Goal: Information Seeking & Learning: Find contact information

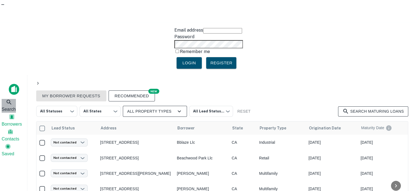
click at [11, 106] on span "Search" at bounding box center [9, 109] width 14 height 7
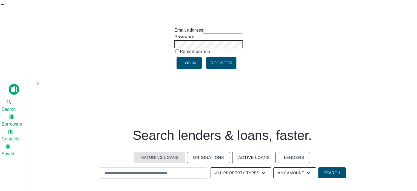
click at [286, 128] on h3 "Search lenders & loans, faster." at bounding box center [222, 135] width 179 height 15
drag, startPoint x: 300, startPoint y: 82, endPoint x: 195, endPoint y: 110, distance: 108.3
click at [296, 152] on button "Lenders" at bounding box center [294, 157] width 32 height 11
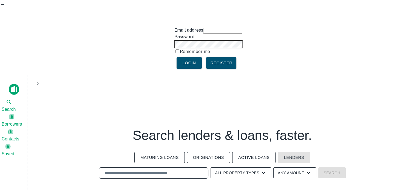
click at [158, 170] on input "text" at bounding box center [153, 173] width 105 height 6
paste input "**********"
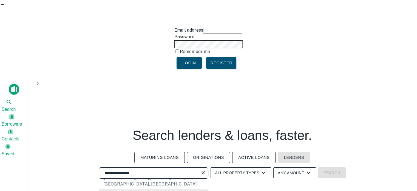
scroll to position [82, 0]
type input "**********"
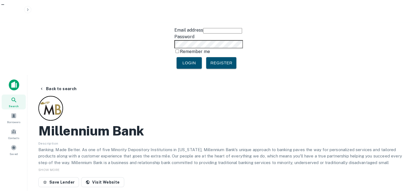
scroll to position [27, 0]
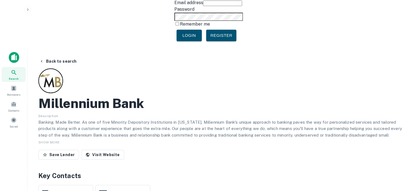
click at [112, 149] on link "Visit Website" at bounding box center [102, 154] width 43 height 10
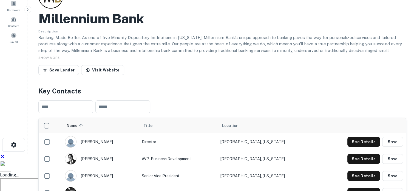
scroll to position [165, 0]
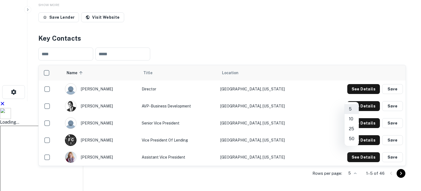
click at [351, 139] on li "50" at bounding box center [352, 139] width 14 height 10
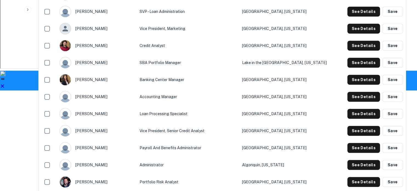
scroll to position [439, 0]
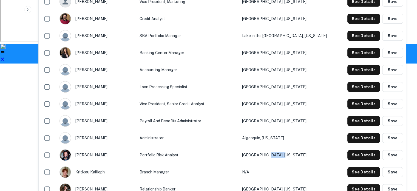
drag, startPoint x: 314, startPoint y: 80, endPoint x: 286, endPoint y: 82, distance: 27.5
click at [286, 146] on td "Park Ridge, Illinois" at bounding box center [288, 154] width 99 height 17
copy td "Illinois"
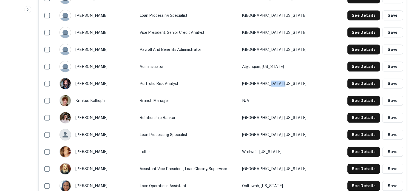
scroll to position [466, 0]
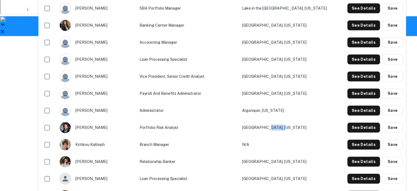
copy td "Illinois"
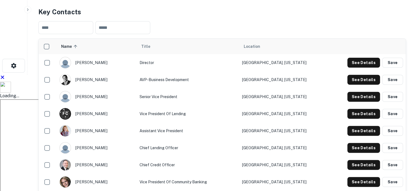
scroll to position [192, 0]
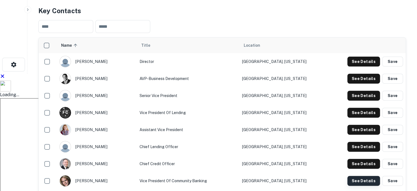
click at [353, 66] on button "See Details" at bounding box center [364, 62] width 33 height 10
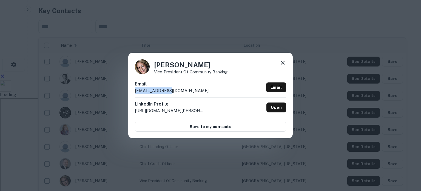
drag, startPoint x: 171, startPoint y: 88, endPoint x: 123, endPoint y: 92, distance: 47.9
click at [123, 92] on div "Alicia Felix Vice President of Community Banking Email afelix@mb.bank Email Lin…" at bounding box center [210, 95] width 421 height 191
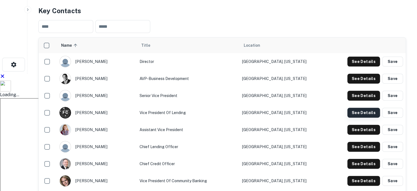
click at [353, 57] on button "See Details" at bounding box center [364, 62] width 33 height 10
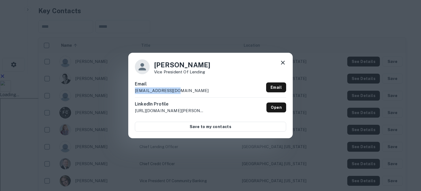
drag, startPoint x: 180, startPoint y: 92, endPoint x: 132, endPoint y: 92, distance: 48.8
click at [132, 92] on div "Frank Calabrese Vice President Of Lending Email fcalabrese@mb.bank Email Linked…" at bounding box center [210, 95] width 165 height 85
copy p "fcalabrese@mb.bank"
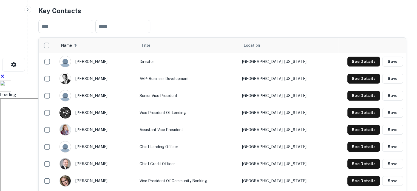
scroll to position [373, 0]
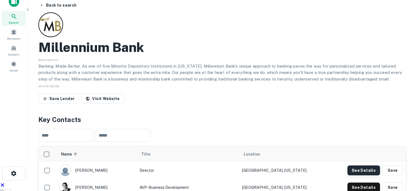
click at [354, 165] on button "See Details" at bounding box center [364, 170] width 33 height 10
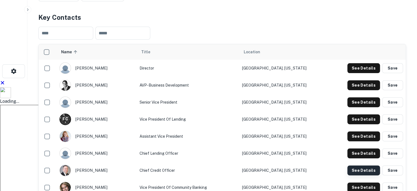
click at [362, 73] on button "See Details" at bounding box center [364, 68] width 33 height 10
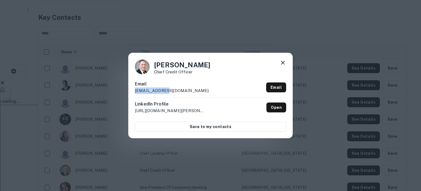
drag, startPoint x: 182, startPoint y: 93, endPoint x: 127, endPoint y: 96, distance: 54.9
click at [115, 96] on div "Slava Veselovsky Chief Credit Officer Email slava@mb.bank Email LinkedIn Profil…" at bounding box center [210, 95] width 421 height 191
copy p "slava@mb.bank"
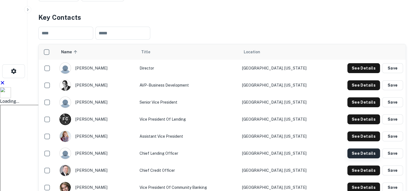
click at [361, 73] on button "See Details" at bounding box center [364, 68] width 33 height 10
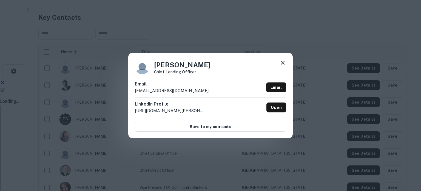
click at [142, 91] on p "smishra@mb.bank" at bounding box center [172, 90] width 74 height 7
copy div "smishra@mb.bank Email"
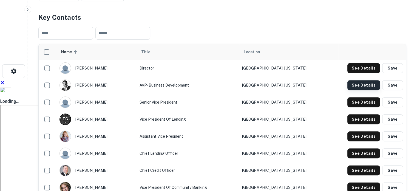
click at [362, 63] on button "See Details" at bounding box center [364, 68] width 33 height 10
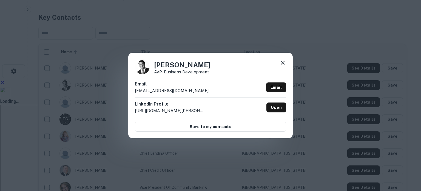
click at [163, 90] on p "jmelone@mb.bank" at bounding box center [172, 90] width 74 height 7
copy div "jmelone@mb.bank Email"
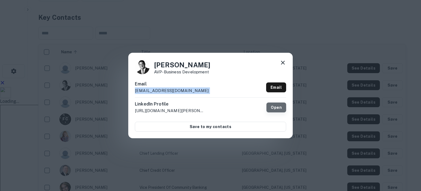
click at [278, 108] on link "Open" at bounding box center [277, 107] width 20 height 10
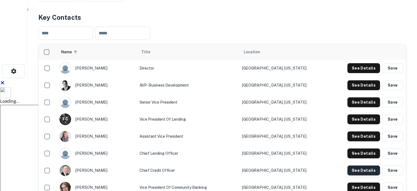
click at [355, 73] on button "See Details" at bounding box center [364, 68] width 33 height 10
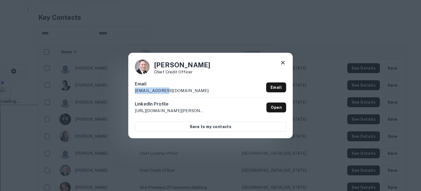
drag, startPoint x: 176, startPoint y: 89, endPoint x: 125, endPoint y: 90, distance: 50.5
click at [125, 90] on div "Slava Veselovsky Chief Credit Officer Email slava@mb.bank Email LinkedIn Profil…" at bounding box center [210, 95] width 421 height 191
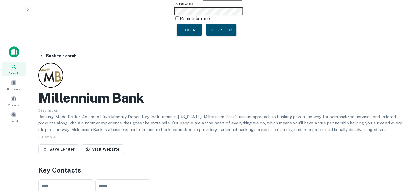
scroll to position [0, 0]
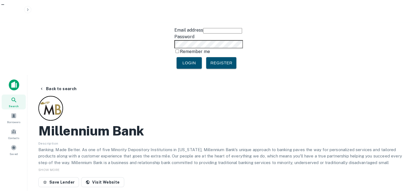
click at [132, 123] on h2 "Millennium Bank" at bounding box center [91, 131] width 106 height 16
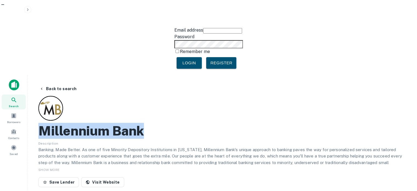
click at [132, 123] on h2 "Millennium Bank" at bounding box center [91, 131] width 106 height 16
copy h2 "Millennium Bank"
click at [48, 84] on button "Back to search" at bounding box center [58, 89] width 42 height 10
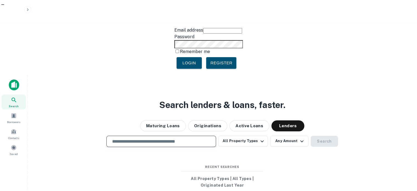
click at [189, 138] on input "text" at bounding box center [161, 141] width 105 height 6
paste input "**********"
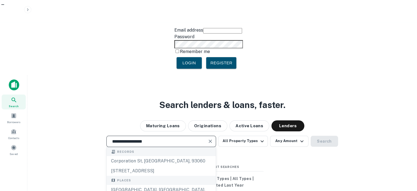
scroll to position [27, 0]
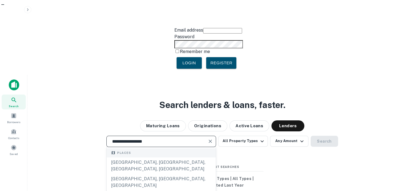
type input "**********"
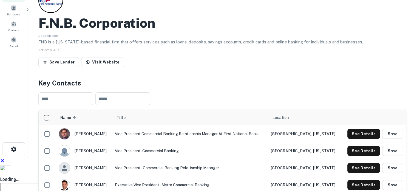
scroll to position [110, 0]
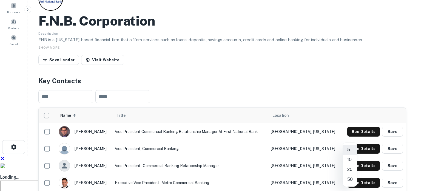
click at [351, 178] on li "50" at bounding box center [350, 179] width 14 height 10
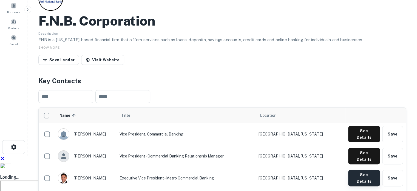
click at [360, 126] on button "See Details" at bounding box center [364, 134] width 32 height 16
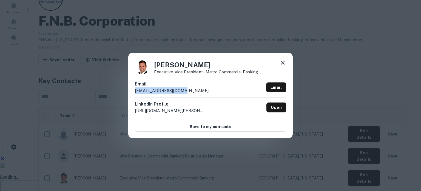
drag, startPoint x: 199, startPoint y: 91, endPoint x: 121, endPoint y: 95, distance: 78.3
click at [121, 95] on div "Boyd Pethel Executive Vice President - Metro Commercial Banking Email pethelb@f…" at bounding box center [210, 95] width 421 height 191
copy p "pethelb@fnb-corp.com"
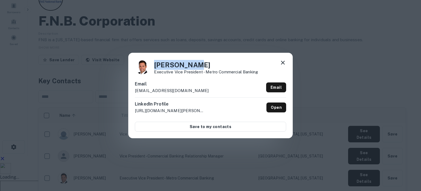
drag, startPoint x: 172, startPoint y: 62, endPoint x: 157, endPoint y: 65, distance: 15.4
click at [154, 61] on h4 "Boyd Pethel" at bounding box center [206, 65] width 104 height 10
copy h4 "Boyd Pethel"
click at [241, 71] on p "Executive Vice President - Metro Commercial Banking" at bounding box center [206, 72] width 104 height 4
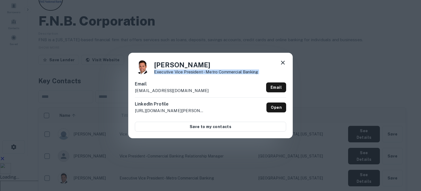
click at [240, 71] on p "Executive Vice President - Metro Commercial Banking" at bounding box center [206, 72] width 104 height 4
copy div "Executive Vice President - Metro Commercial Banking"
click at [98, 151] on div "Boyd Pethel Executive Vice President - Metro Commercial Banking Email pethelb@f…" at bounding box center [210, 95] width 421 height 191
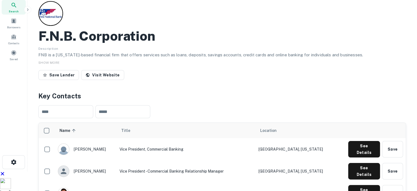
scroll to position [82, 0]
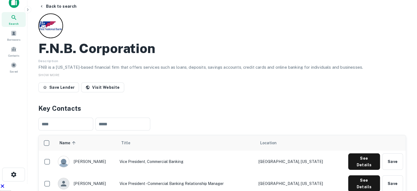
drag, startPoint x: 75, startPoint y: 135, endPoint x: 322, endPoint y: 132, distance: 247.4
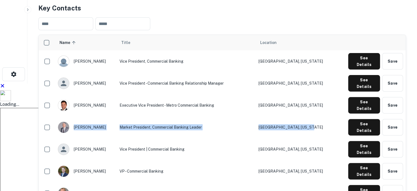
scroll to position [192, 0]
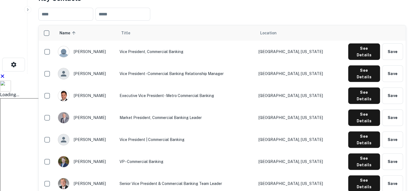
drag, startPoint x: 74, startPoint y: 128, endPoint x: 331, endPoint y: 122, distance: 256.8
click at [363, 60] on button "See Details" at bounding box center [364, 51] width 32 height 16
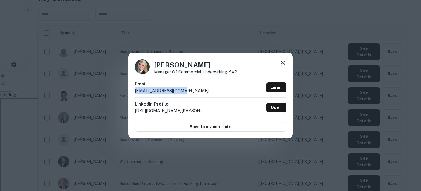
drag, startPoint x: 187, startPoint y: 89, endPoint x: 124, endPoint y: 96, distance: 63.2
click at [124, 96] on div "Colleen O'Neill Manager of Commercial Underwriting- SVP Email oneillc@fnb-corp.…" at bounding box center [210, 95] width 421 height 191
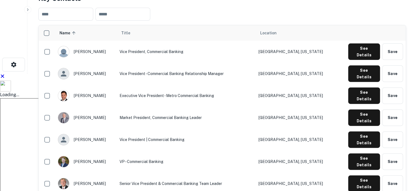
drag, startPoint x: 118, startPoint y: 160, endPoint x: 314, endPoint y: 154, distance: 195.7
drag, startPoint x: 74, startPoint y: 145, endPoint x: 327, endPoint y: 142, distance: 253.5
click at [365, 60] on button "See Details" at bounding box center [364, 51] width 32 height 16
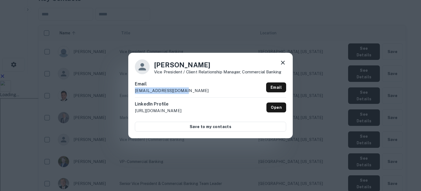
drag, startPoint x: 190, startPoint y: 89, endPoint x: 133, endPoint y: 95, distance: 56.6
click at [133, 95] on div "Colleen Shaffer Vice President / Client Relationship Manager, Commercial Bankin…" at bounding box center [210, 95] width 165 height 85
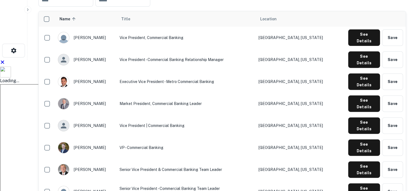
scroll to position [219, 0]
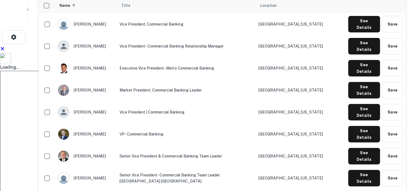
drag, startPoint x: 231, startPoint y: 153, endPoint x: 333, endPoint y: 151, distance: 101.8
click at [361, 32] on button "See Details" at bounding box center [364, 24] width 32 height 16
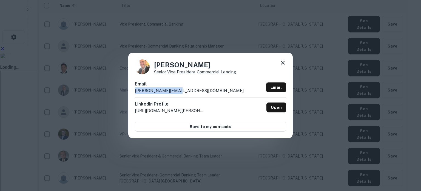
drag, startPoint x: 132, startPoint y: 90, endPoint x: 121, endPoint y: 91, distance: 11.6
click at [119, 91] on div "Ed Sigl Senior Vice President Commercial Lending Email sigle@fnb-corp.com Email…" at bounding box center [210, 95] width 421 height 191
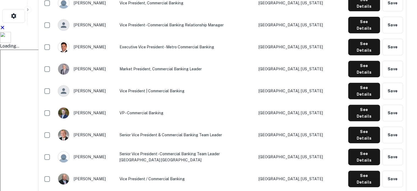
scroll to position [247, 0]
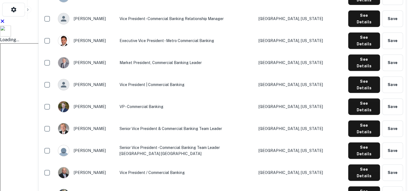
drag, startPoint x: 123, startPoint y: 141, endPoint x: 271, endPoint y: 148, distance: 148.9
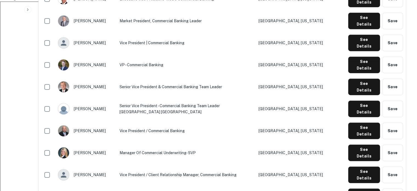
scroll to position [302, 0]
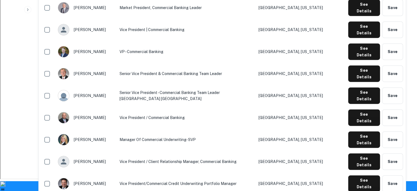
drag, startPoint x: 116, startPoint y: 119, endPoint x: 351, endPoint y: 126, distance: 234.9
drag, startPoint x: 289, startPoint y: 122, endPoint x: 277, endPoint y: 122, distance: 12.1
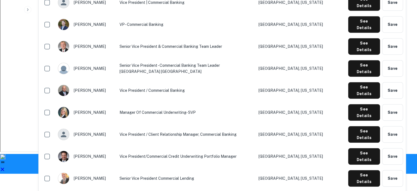
scroll to position [329, 0]
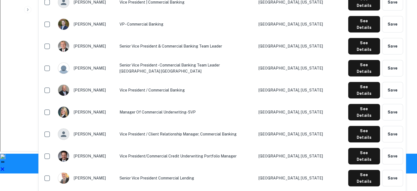
drag, startPoint x: 103, startPoint y: 142, endPoint x: 99, endPoint y: 144, distance: 4.3
drag, startPoint x: 138, startPoint y: 143, endPoint x: 250, endPoint y: 143, distance: 111.9
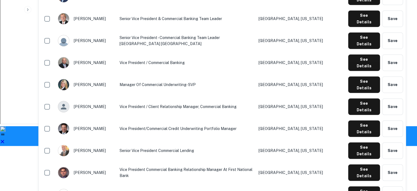
drag, startPoint x: 196, startPoint y: 149, endPoint x: 71, endPoint y: 154, distance: 125.2
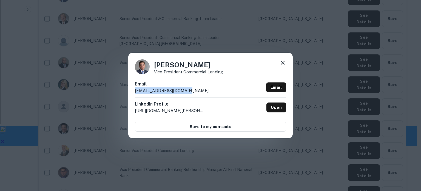
drag, startPoint x: 194, startPoint y: 90, endPoint x: 131, endPoint y: 93, distance: 63.7
click at [131, 93] on div "Josh Klonoski Vice President Commercial Lending Email klonoskij@fnb-corp.com Em…" at bounding box center [210, 95] width 165 height 85
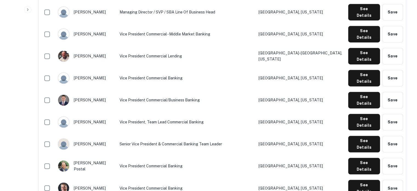
scroll to position [878, 0]
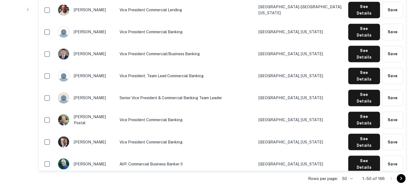
scroll to position [905, 0]
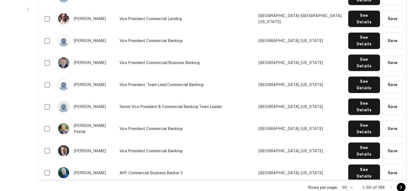
click at [400, 184] on icon "Go to next page" at bounding box center [401, 187] width 7 height 7
drag, startPoint x: 10, startPoint y: 62, endPoint x: 18, endPoint y: 5, distance: 57.9
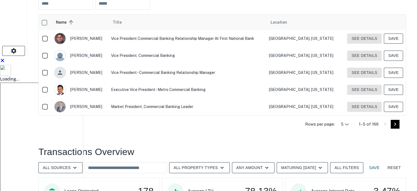
scroll to position [174, 0]
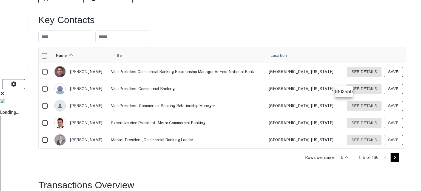
click at [346, 82] on div at bounding box center [210, 95] width 421 height 191
click at [346, 81] on div at bounding box center [210, 95] width 421 height 191
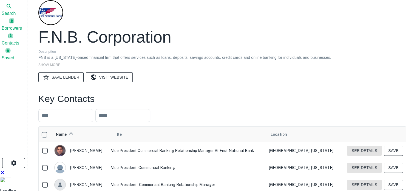
scroll to position [92, 0]
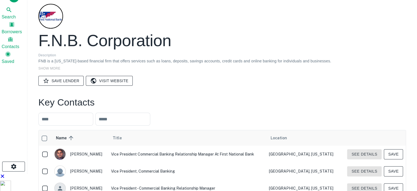
click at [346, 98] on body "Email address Password Remember me Login Register Search Borrowers Contacts Sav…" at bounding box center [208, 3] width 417 height 191
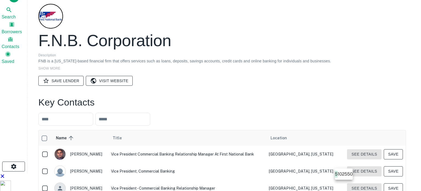
click at [346, 165] on div at bounding box center [210, 95] width 421 height 191
click at [346, 98] on body "Email address Password Remember me Login Register Search Borrowers Contacts Sav…" at bounding box center [210, 3] width 421 height 191
click at [350, 174] on li "50" at bounding box center [350, 174] width 5 height 7
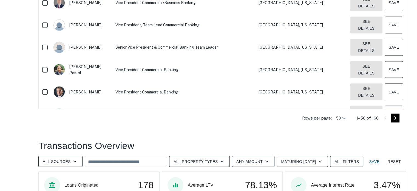
scroll to position [888, 0]
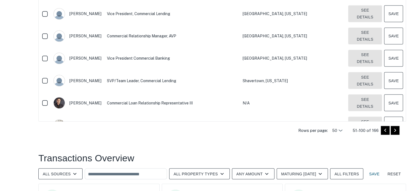
scroll to position [971, 0]
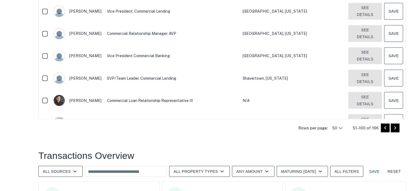
click at [396, 126] on icon "Go to next page" at bounding box center [395, 127] width 2 height 3
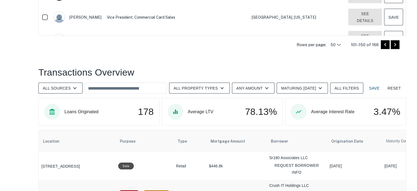
scroll to position [889, 0]
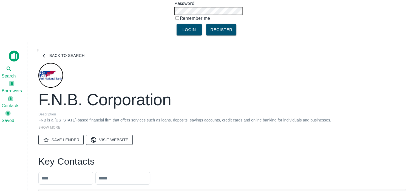
scroll to position [0, 0]
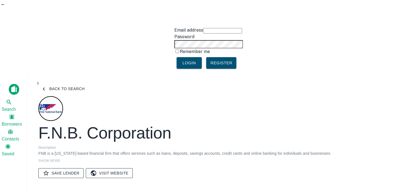
click at [118, 168] on link "Visit Website" at bounding box center [109, 173] width 47 height 10
click at [81, 123] on h2 "F.n.b. Corporation" at bounding box center [104, 133] width 133 height 20
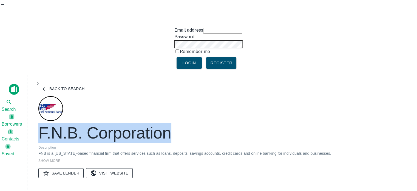
click at [80, 123] on h2 "F.n.b. Corporation" at bounding box center [104, 133] width 133 height 20
copy h2 "F.n.b. Corporation"
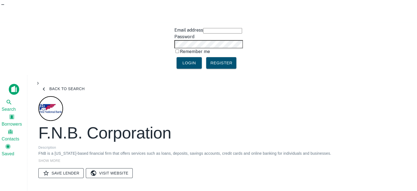
paste input "**********"
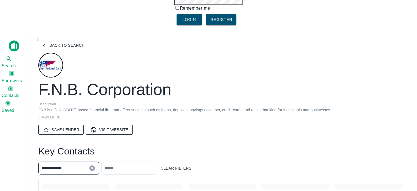
scroll to position [82, 0]
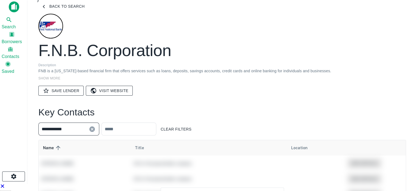
type input "**********"
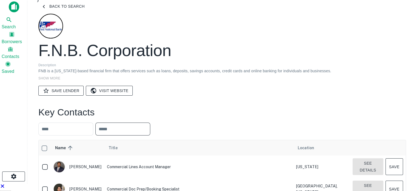
click at [129, 122] on input "text" at bounding box center [122, 128] width 55 height 13
paste input "**********"
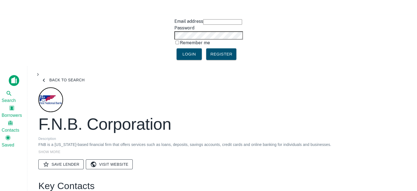
scroll to position [0, 0]
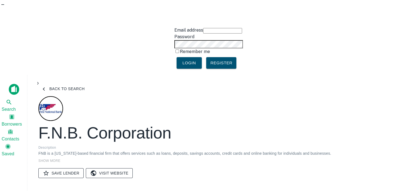
type input "**********"
click at [93, 123] on h2 "F.n.b. Corporation" at bounding box center [104, 133] width 133 height 20
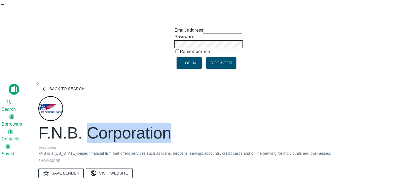
click at [93, 123] on h2 "F.n.b. Corporation" at bounding box center [104, 133] width 133 height 20
copy h2 "F.n.b. Corporation"
click at [77, 84] on button "Back to search" at bounding box center [62, 89] width 49 height 10
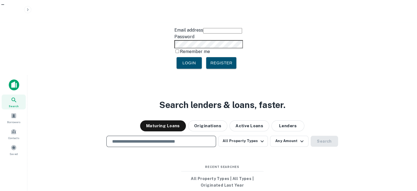
click at [168, 138] on input "text" at bounding box center [161, 141] width 105 height 6
paste input "**********"
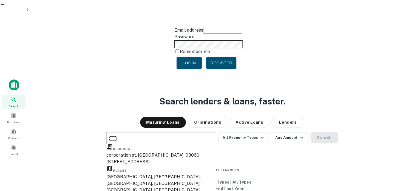
type input "**********"
click at [328, 88] on div "**********" at bounding box center [222, 183] width 381 height 191
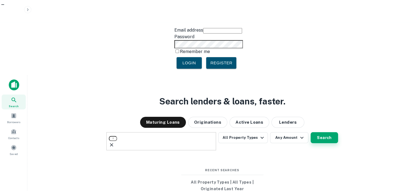
click at [328, 132] on button "Search" at bounding box center [324, 137] width 27 height 11
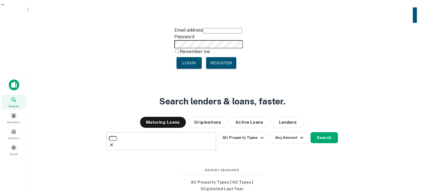
scroll to position [55, 0]
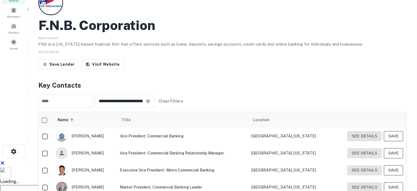
scroll to position [110, 0]
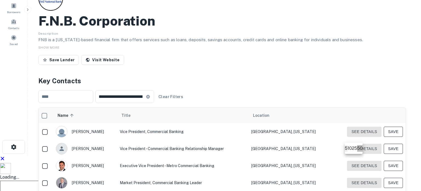
click at [357, 151] on li "50" at bounding box center [359, 148] width 5 height 7
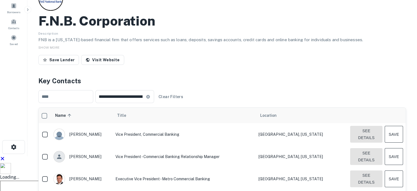
click at [361, 126] on button "See Details" at bounding box center [366, 134] width 32 height 17
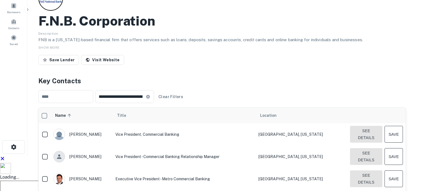
copy div "wiltb@fnb-corp.com Email"
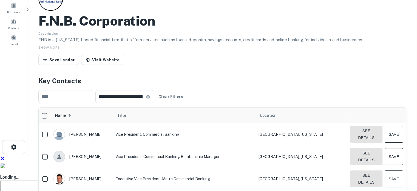
scroll to position [853, 0]
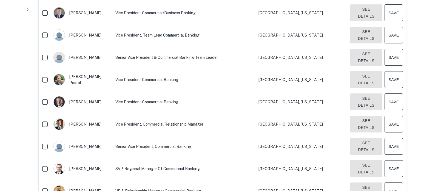
copy div "hopkinsda@fnb-corp.com Email"
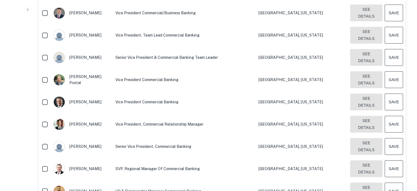
scroll to position [394, 0]
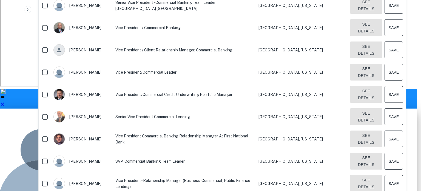
copy div "bassl@fnb-corp.com Email"
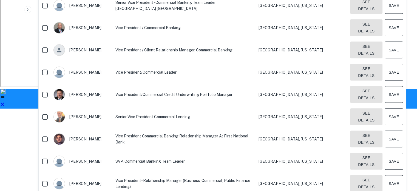
scroll to position [802, 0]
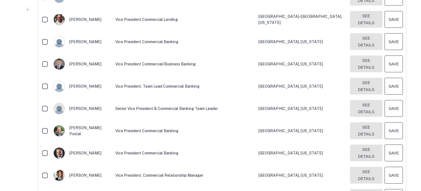
copy div "tlankford@robertsonryan.com Email"
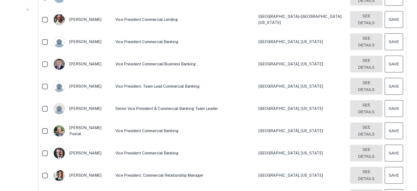
scroll to position [207, 0]
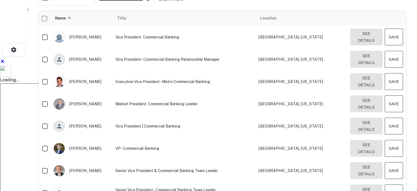
click at [356, 45] on button "See Details" at bounding box center [366, 37] width 32 height 17
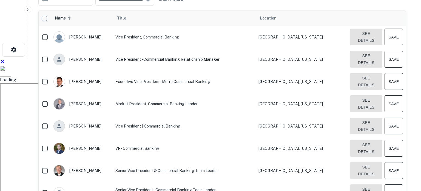
copy div "milesc@fnb-corp.com Email"
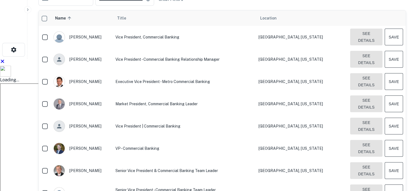
scroll to position [785, 0]
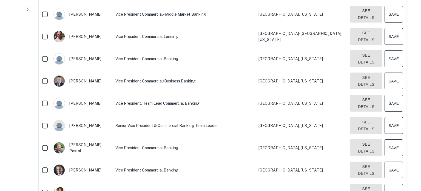
copy div "sollerss@fnb-corp.com Email"
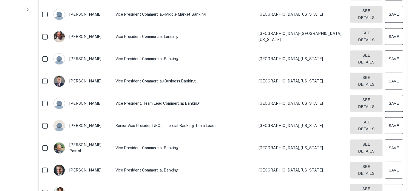
scroll to position [513, 0]
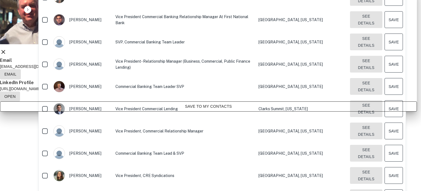
click at [163, 69] on p "mcclungm@fnb-corp.com" at bounding box center [208, 66] width 417 height 5
copy div "mcclungm@fnb-corp.com Email"
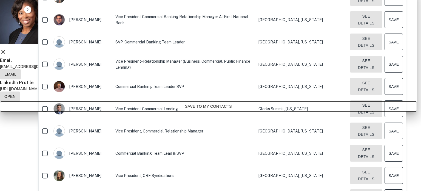
click at [168, 69] on p "edwardsm@fnb-corp.com" at bounding box center [208, 66] width 417 height 5
copy div "edwardsm@fnb-corp.com Email"
click at [117, 111] on div "Melissa Galloway-Edwards Vice President/Commercial Banking Email edwardsm@fnb-c…" at bounding box center [208, 50] width 417 height 122
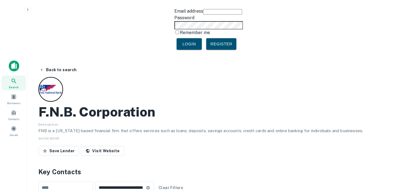
scroll to position [0, 0]
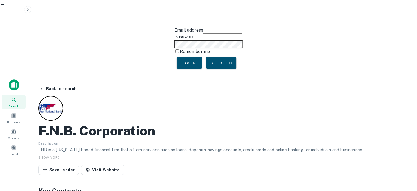
click at [94, 123] on h2 "F.n.b. Corporation" at bounding box center [96, 131] width 117 height 16
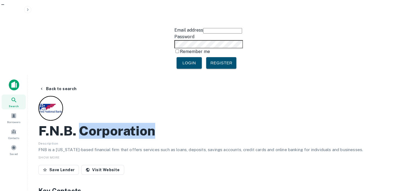
click at [94, 123] on h2 "F.n.b. Corporation" at bounding box center [96, 131] width 117 height 16
click at [61, 84] on button "Back to search" at bounding box center [58, 89] width 42 height 10
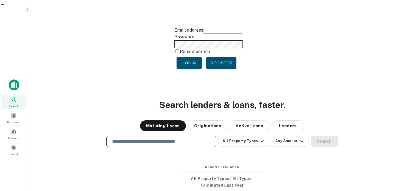
click at [164, 138] on input "text" at bounding box center [161, 141] width 105 height 6
paste input "*********"
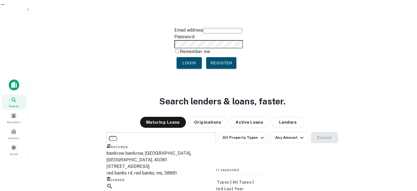
type input "*********"
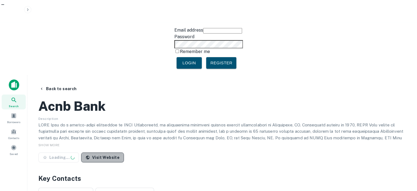
click at [105, 152] on link "Visit Website" at bounding box center [102, 157] width 43 height 10
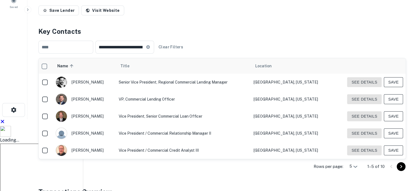
scroll to position [137, 0]
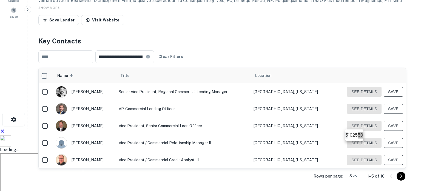
click at [358, 138] on li "50" at bounding box center [360, 135] width 5 height 7
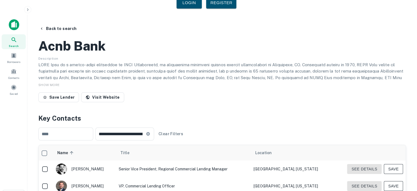
scroll to position [0, 0]
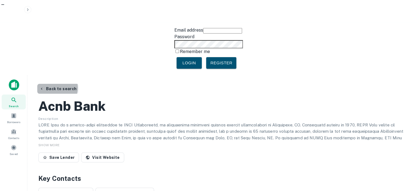
click at [55, 84] on button "Back to search" at bounding box center [58, 89] width 42 height 10
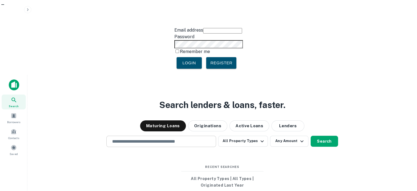
click at [123, 138] on input "text" at bounding box center [161, 141] width 105 height 6
paste input "**********"
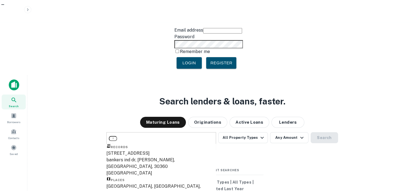
type input "**********"
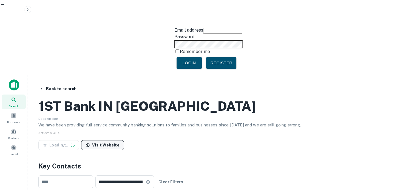
click at [103, 140] on link "Visit Website" at bounding box center [102, 145] width 43 height 10
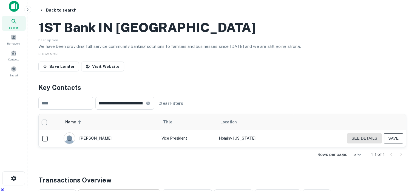
scroll to position [55, 0]
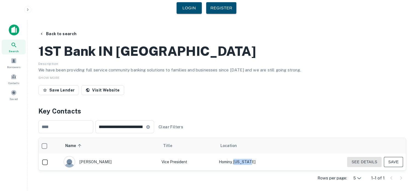
drag, startPoint x: 260, startPoint y: 112, endPoint x: 239, endPoint y: 114, distance: 21.5
click at [239, 153] on td "Hominy, Oklahoma" at bounding box center [254, 161] width 77 height 17
click at [359, 157] on button "See Details" at bounding box center [364, 162] width 35 height 10
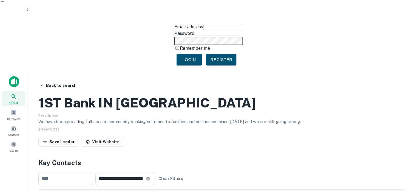
scroll to position [0, 0]
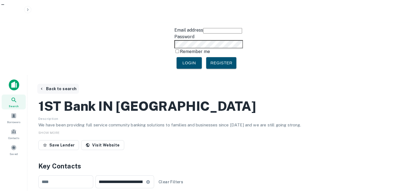
click at [60, 84] on button "Back to search" at bounding box center [58, 89] width 42 height 10
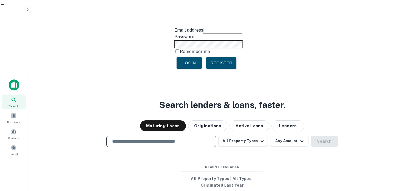
click at [127, 138] on input "text" at bounding box center [161, 141] width 105 height 6
paste input "********"
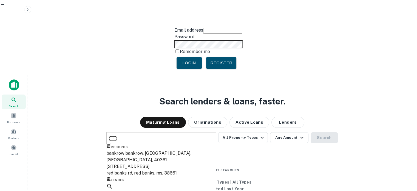
type input "********"
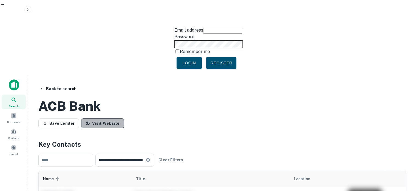
click at [105, 118] on link "Visit Website" at bounding box center [102, 123] width 43 height 10
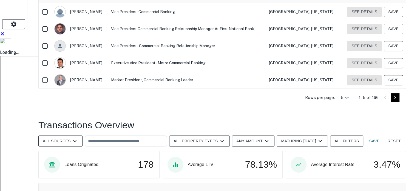
scroll to position [329, 0]
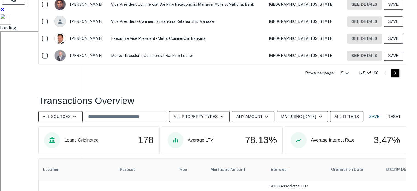
scroll to position [165, 0]
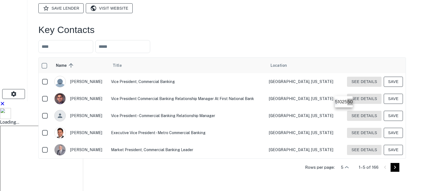
click at [352, 102] on li "50" at bounding box center [350, 101] width 5 height 7
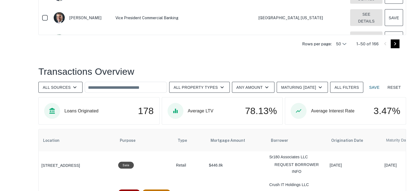
scroll to position [960, 0]
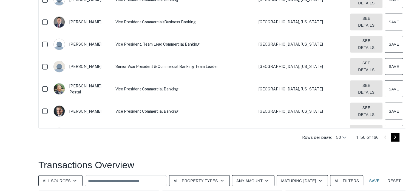
click at [393, 134] on icon "Go to next page" at bounding box center [395, 137] width 7 height 7
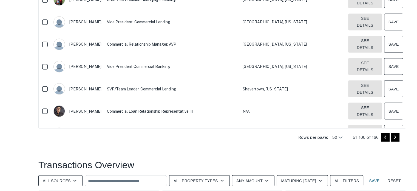
scroll to position [603, 0]
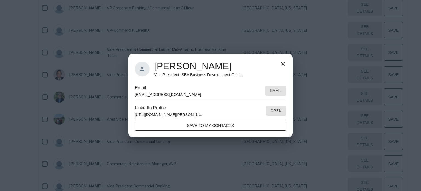
click at [169, 93] on p "robertsonj@fnb-corp.com" at bounding box center [168, 94] width 66 height 5
copy div "robertsonj@fnb-corp.com Email"
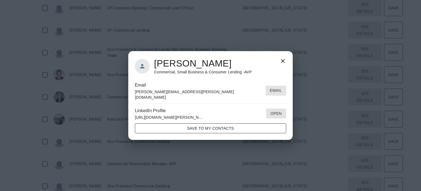
click at [159, 96] on p "kinnari.patel@goddardschools.com" at bounding box center [199, 94] width 129 height 11
copy div "kinnari.patel@goddardschools.com Email"
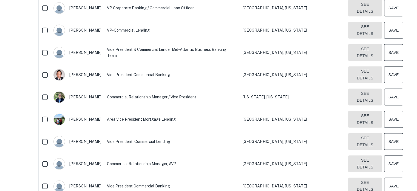
scroll to position [569, 0]
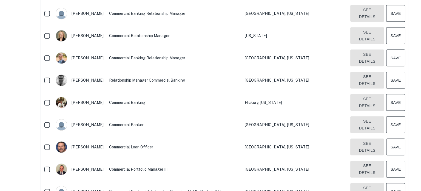
scroll to position [399, 0]
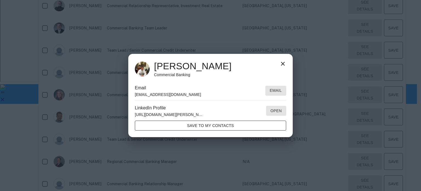
click at [161, 94] on p "hainorr@fnb-corp.com" at bounding box center [168, 94] width 66 height 5
copy div "hainorr@fnb-corp.com Email"
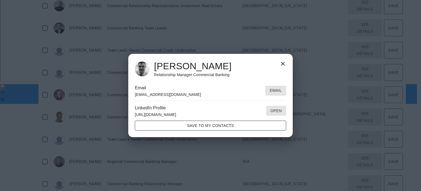
click at [156, 94] on p "horanm@fnb-corp.com" at bounding box center [168, 94] width 66 height 5
copy div "horanm@fnb-corp.com Email"
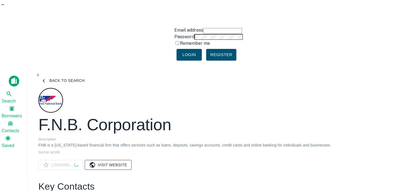
scroll to position [283, 0]
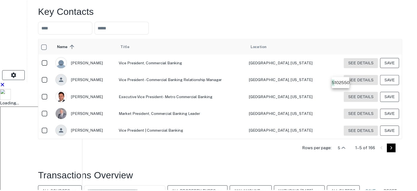
scroll to position [0, 0]
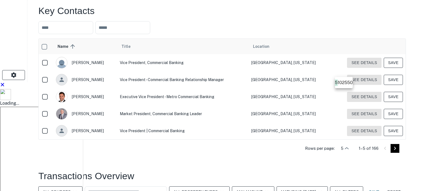
click at [351, 82] on li "50" at bounding box center [350, 82] width 5 height 7
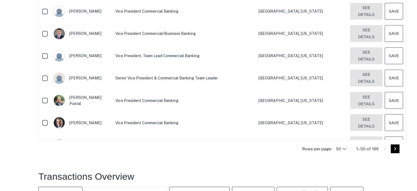
scroll to position [952, 0]
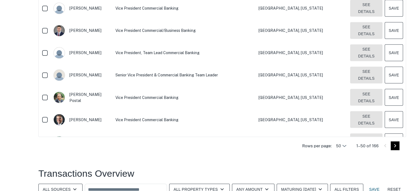
click at [395, 144] on icon "Go to next page" at bounding box center [395, 145] width 2 height 3
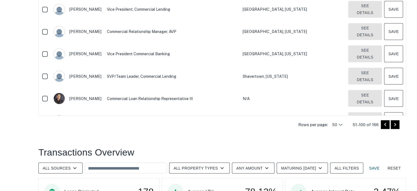
scroll to position [957, 0]
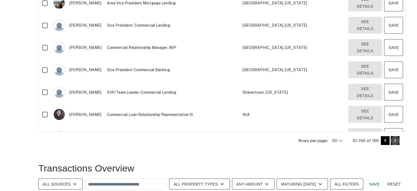
click at [395, 139] on icon "Go to next page" at bounding box center [395, 140] width 2 height 3
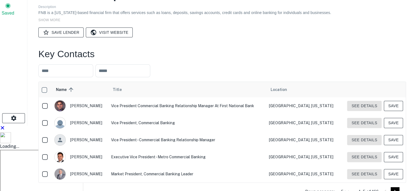
scroll to position [137, 0]
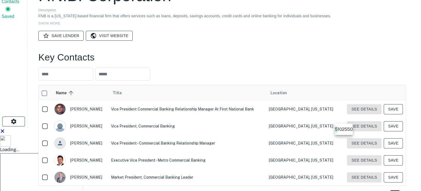
click at [351, 129] on li "50" at bounding box center [350, 129] width 5 height 7
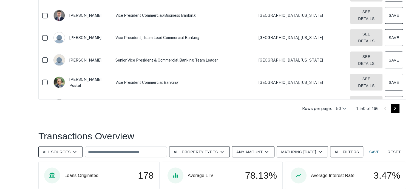
scroll to position [905, 0]
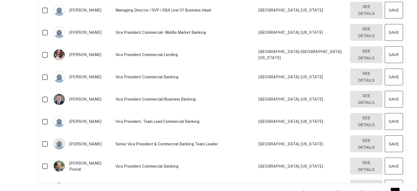
click at [397, 188] on icon "Go to next page" at bounding box center [395, 191] width 7 height 7
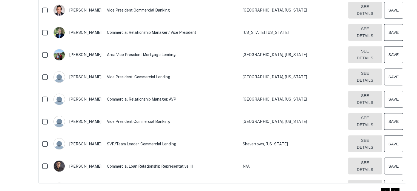
click at [393, 188] on icon "Go to next page" at bounding box center [395, 191] width 7 height 7
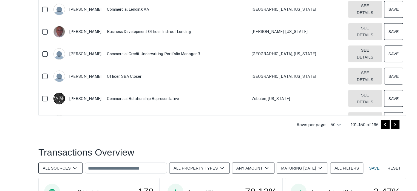
scroll to position [966, 0]
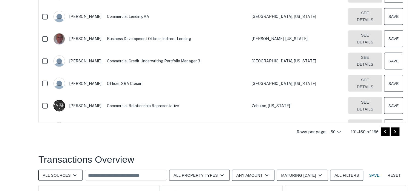
click at [396, 128] on icon "Go to next page" at bounding box center [395, 131] width 7 height 7
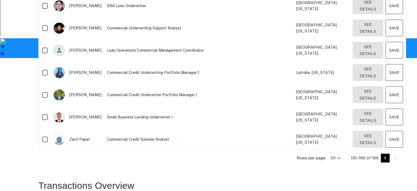
scroll to position [123, 0]
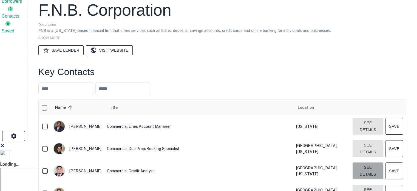
click at [365, 118] on button "See Details" at bounding box center [368, 126] width 31 height 17
